Goal: Task Accomplishment & Management: Manage account settings

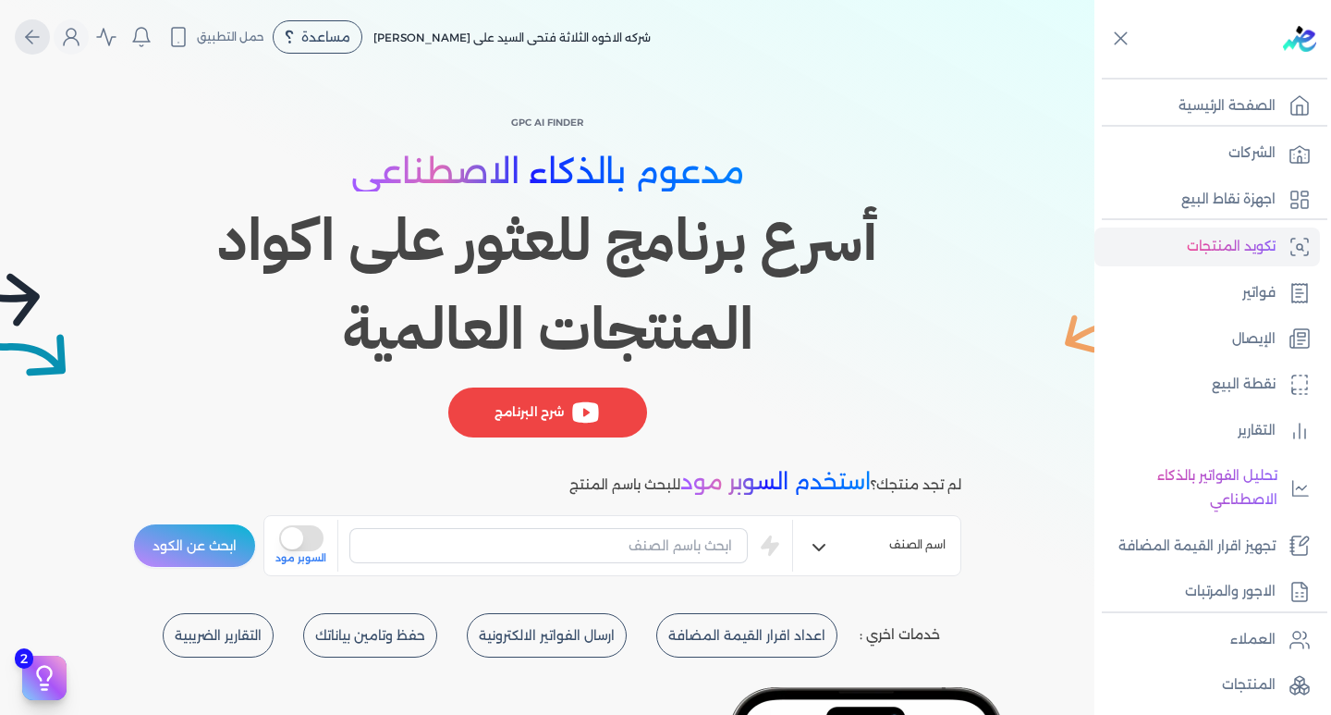
click at [49, 52] on button "Global" at bounding box center [32, 36] width 35 height 35
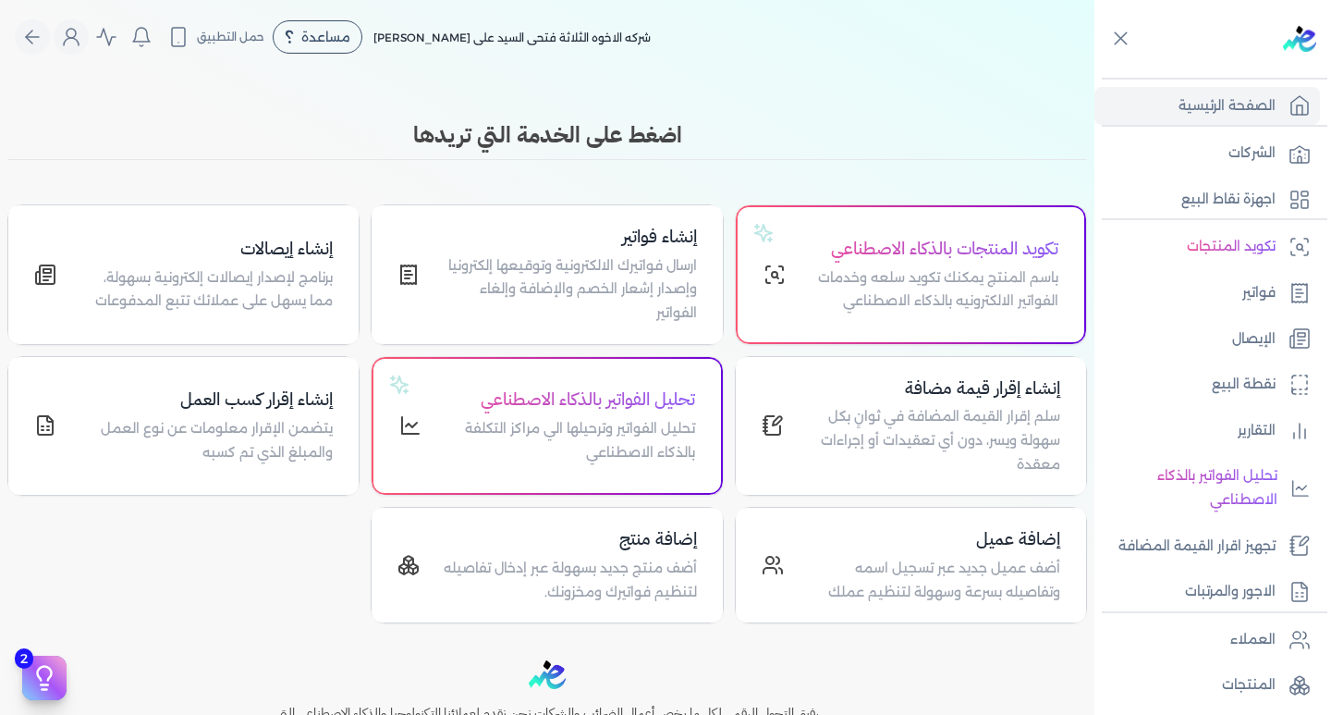
click at [79, 44] on icon "Global" at bounding box center [71, 37] width 22 height 22
click at [82, 42] on icon "Global" at bounding box center [71, 37] width 22 height 22
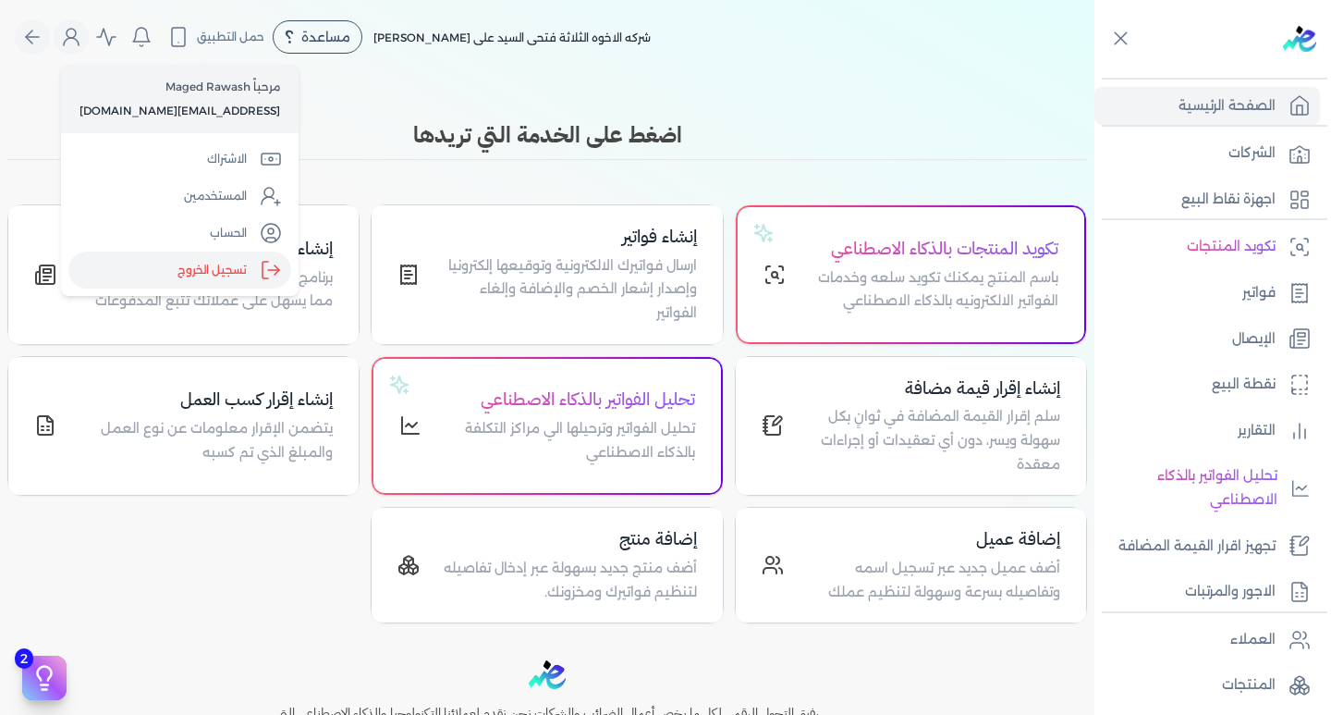
click at [180, 267] on label "تسجيل الخروج" at bounding box center [179, 269] width 223 height 37
click at [1094, 74] on input "Close" at bounding box center [1094, 74] width 0 height 0
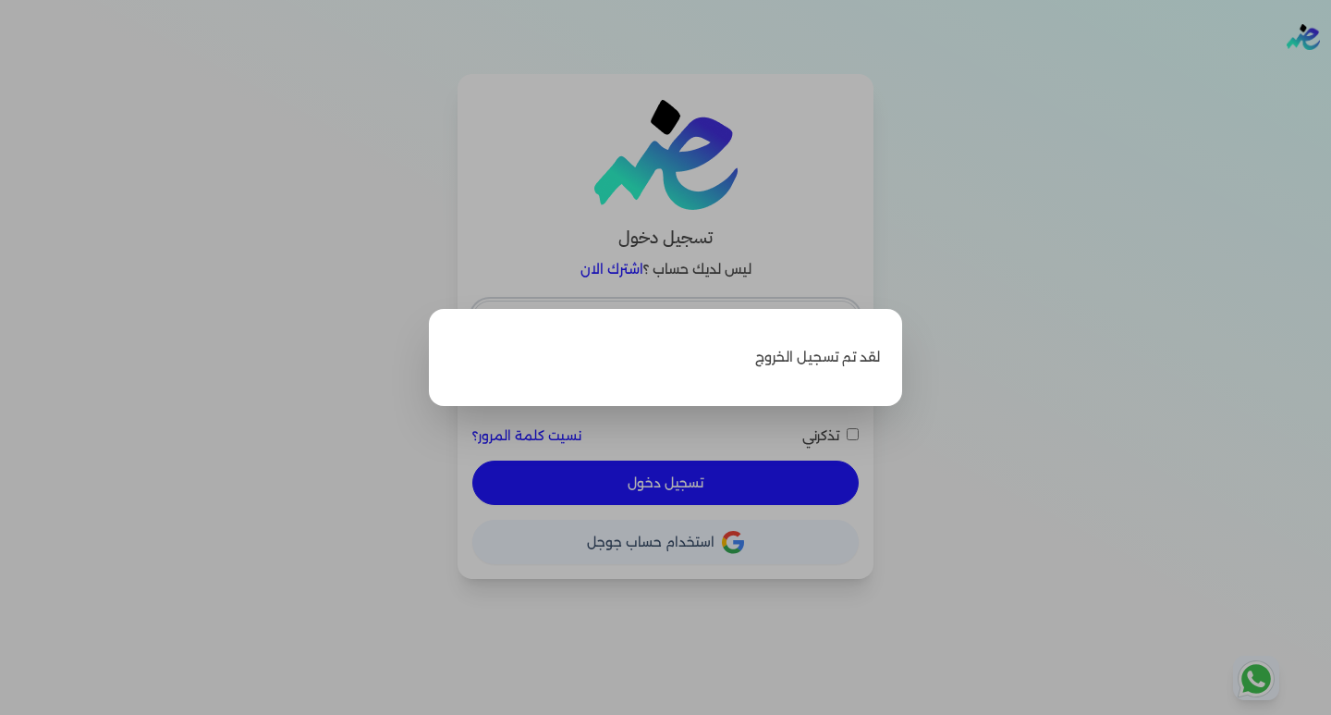
type input "[EMAIL_ADDRESS][DOMAIN_NAME]"
checkbox input "false"
click at [915, 305] on label "Close" at bounding box center [665, 357] width 1331 height 715
click at [1330, 74] on input "Close" at bounding box center [1331, 74] width 0 height 0
